Goal: Find specific page/section: Find specific page/section

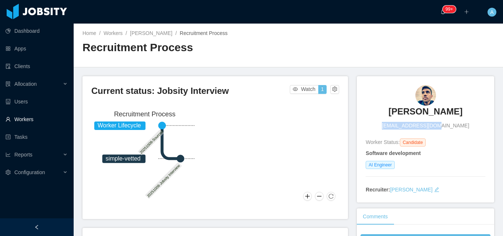
click at [22, 118] on link "Workers" at bounding box center [37, 119] width 62 height 15
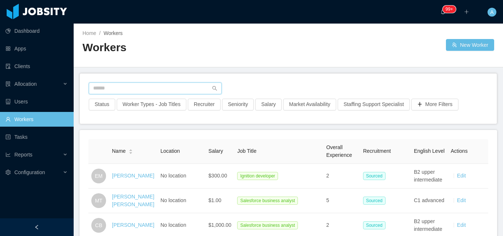
click at [140, 85] on input "text" at bounding box center [155, 89] width 133 height 12
type input "*"
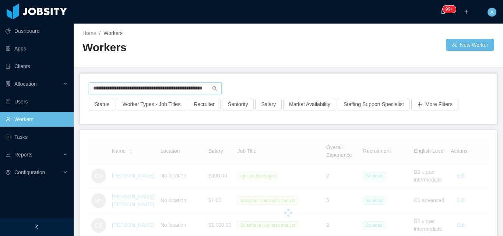
scroll to position [0, 27]
type input "**********"
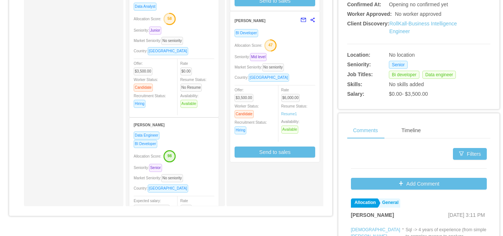
scroll to position [258, 0]
